Goal: Task Accomplishment & Management: Use online tool/utility

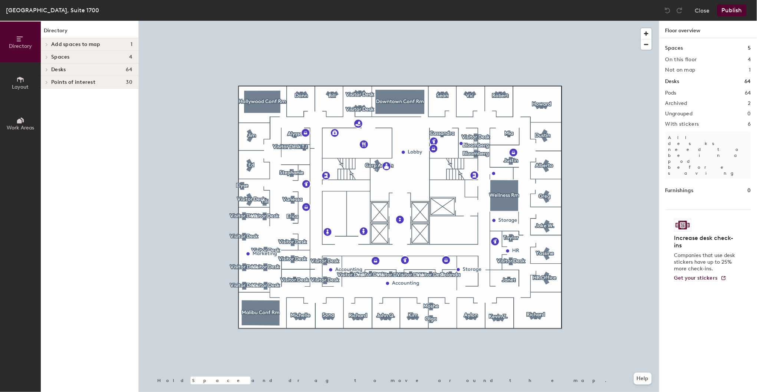
click at [547, 21] on div at bounding box center [399, 21] width 521 height 0
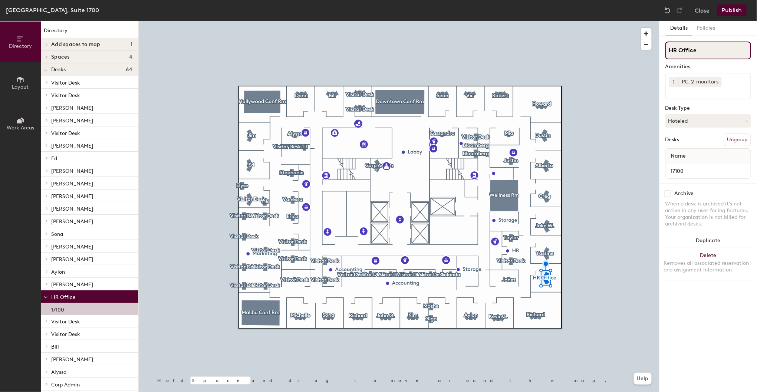
click at [700, 52] on input "HR Office" at bounding box center [709, 51] width 86 height 18
drag, startPoint x: 700, startPoint y: 52, endPoint x: 663, endPoint y: 51, distance: 36.4
click at [663, 51] on div "Details Policies HR Office Amenities 1 PC, 2-monitors Desk Type Hoteled Desks U…" at bounding box center [709, 206] width 98 height 371
type input "[PERSON_NAME]"
click at [708, 119] on button "Hoteled" at bounding box center [709, 120] width 86 height 13
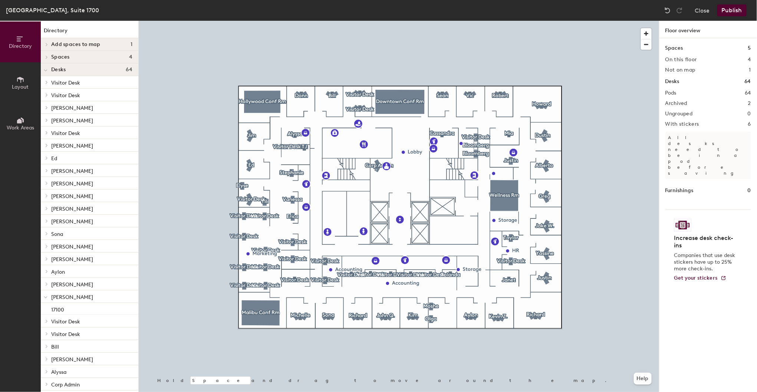
click at [545, 21] on div at bounding box center [399, 21] width 521 height 0
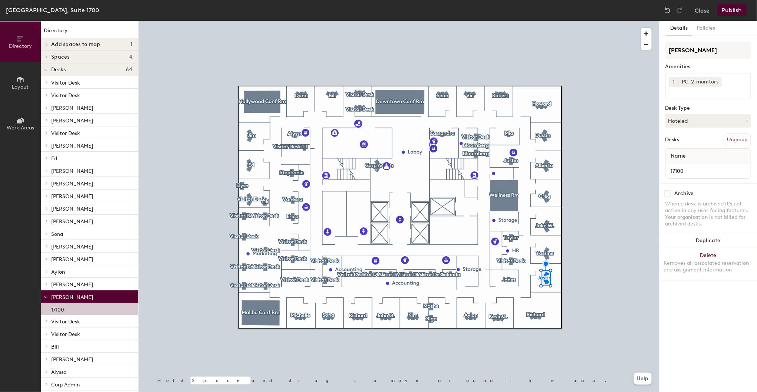
click at [741, 12] on button "Publish" at bounding box center [732, 10] width 29 height 12
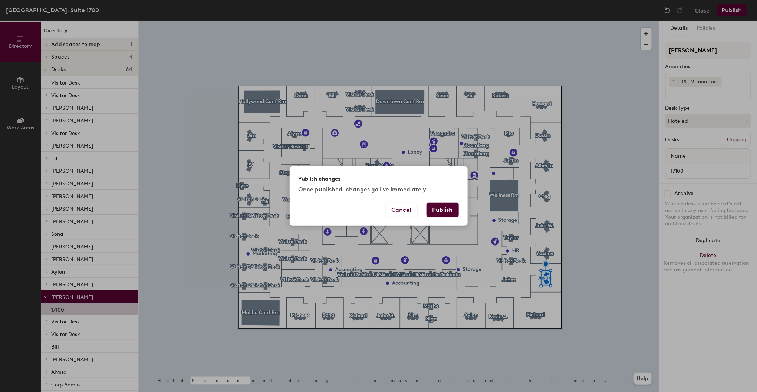
click at [456, 209] on button "Publish" at bounding box center [443, 210] width 32 height 14
